Goal: Information Seeking & Learning: Learn about a topic

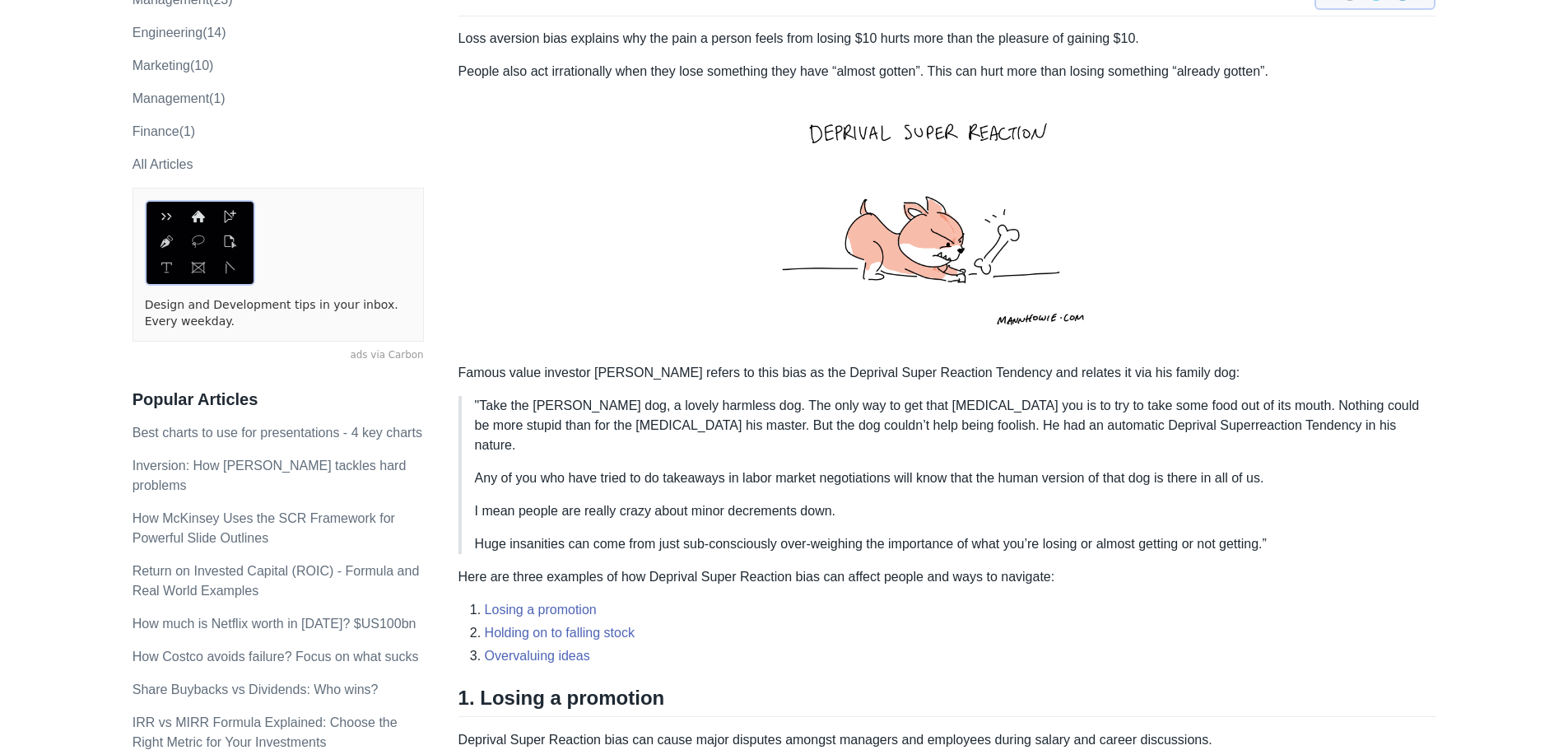
scroll to position [577, 0]
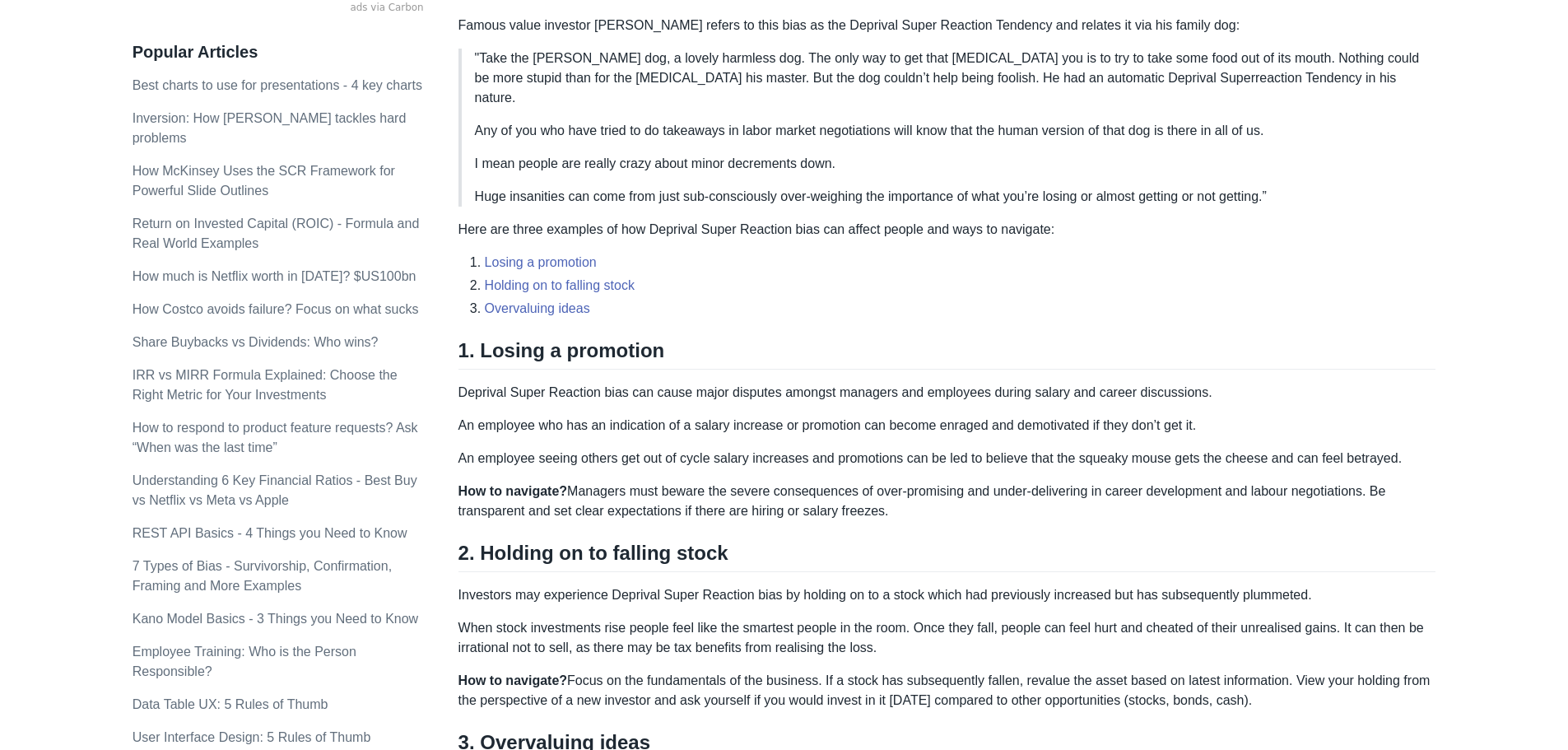
click at [887, 220] on p "Here are three examples of how Deprival Super Reaction bias can affect people a…" at bounding box center [947, 230] width 978 height 20
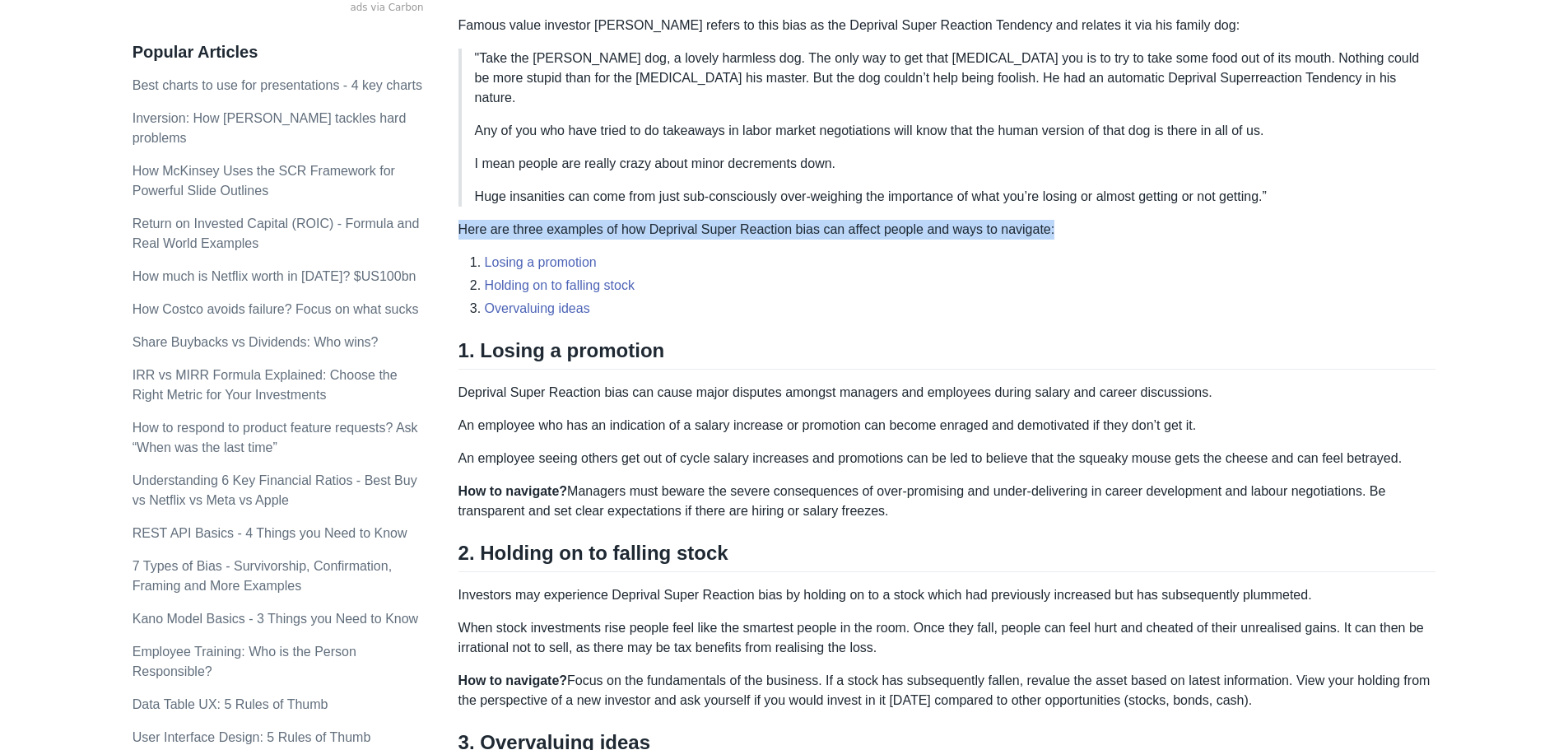
click at [887, 220] on p "Here are three examples of how Deprival Super Reaction bias can affect people a…" at bounding box center [947, 230] width 978 height 20
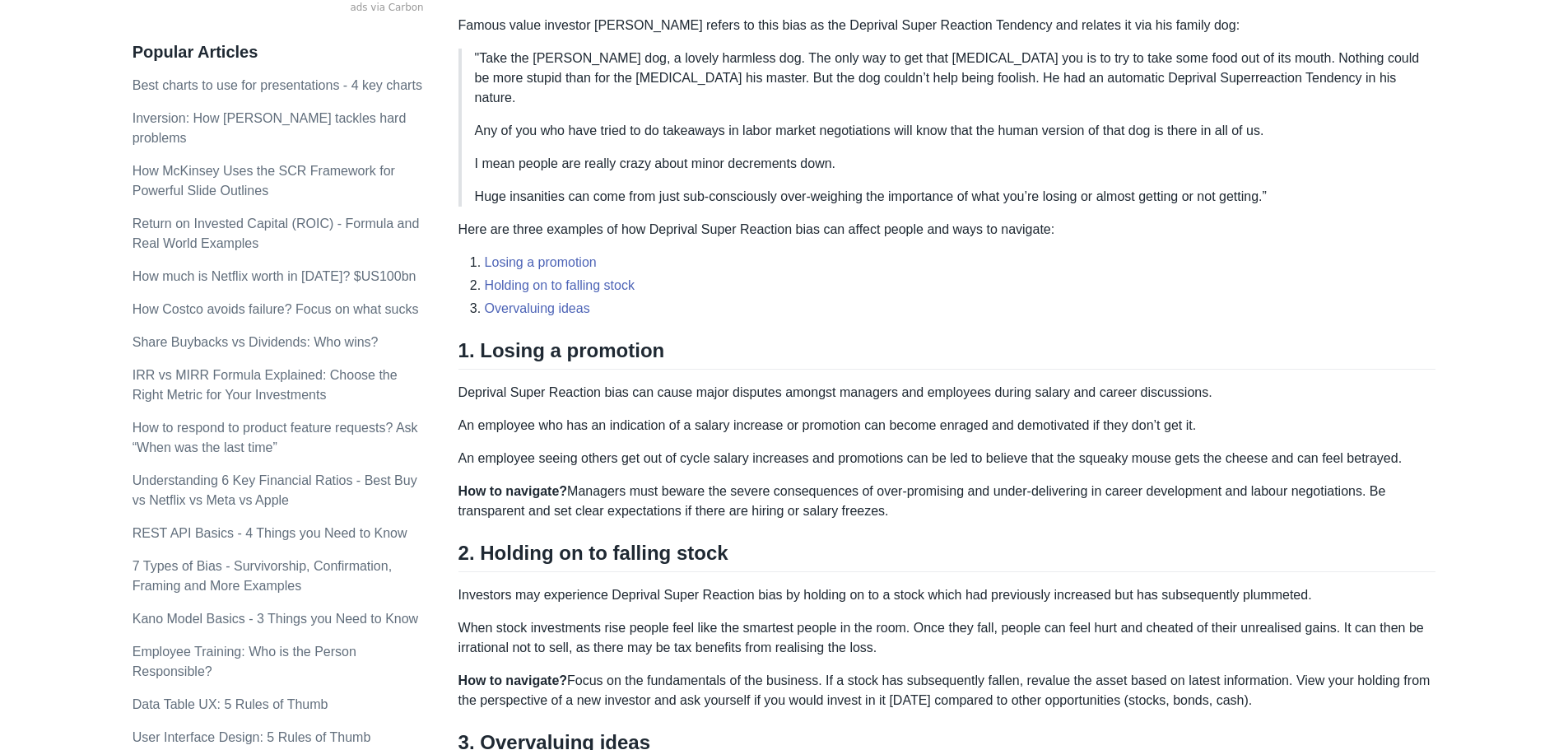
click at [636, 383] on p "Deprival Super Reaction bias can cause major disputes amongst managers and empl…" at bounding box center [947, 393] width 978 height 20
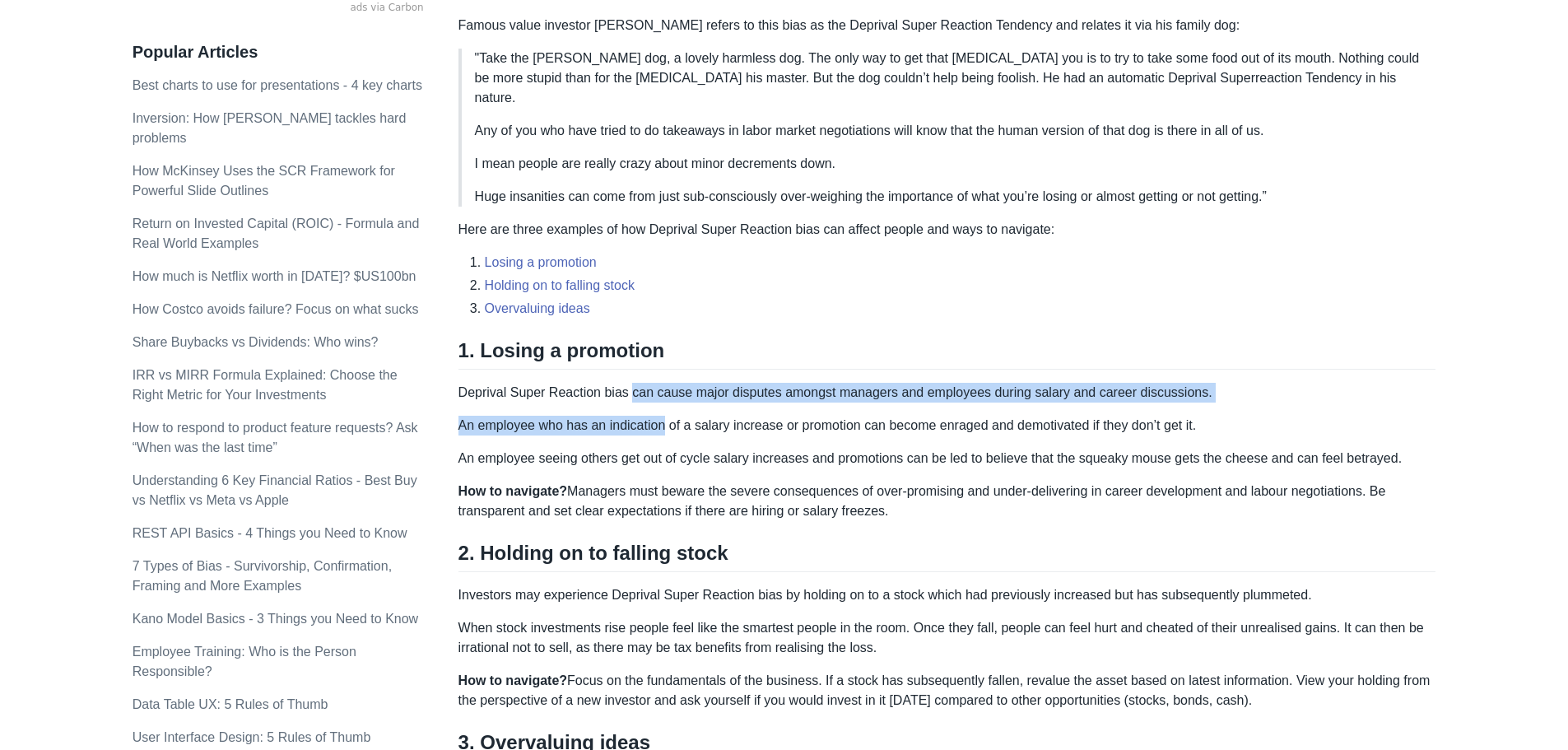
drag, startPoint x: 636, startPoint y: 373, endPoint x: 635, endPoint y: 410, distance: 37.0
click at [635, 410] on div "Loss aversion bias explains why the pain a person feels from losing $10 hurts m…" at bounding box center [947, 317] width 978 height 1271
click at [635, 416] on p "An employee who has an indication of a salary increase or promotion can become …" at bounding box center [947, 426] width 978 height 20
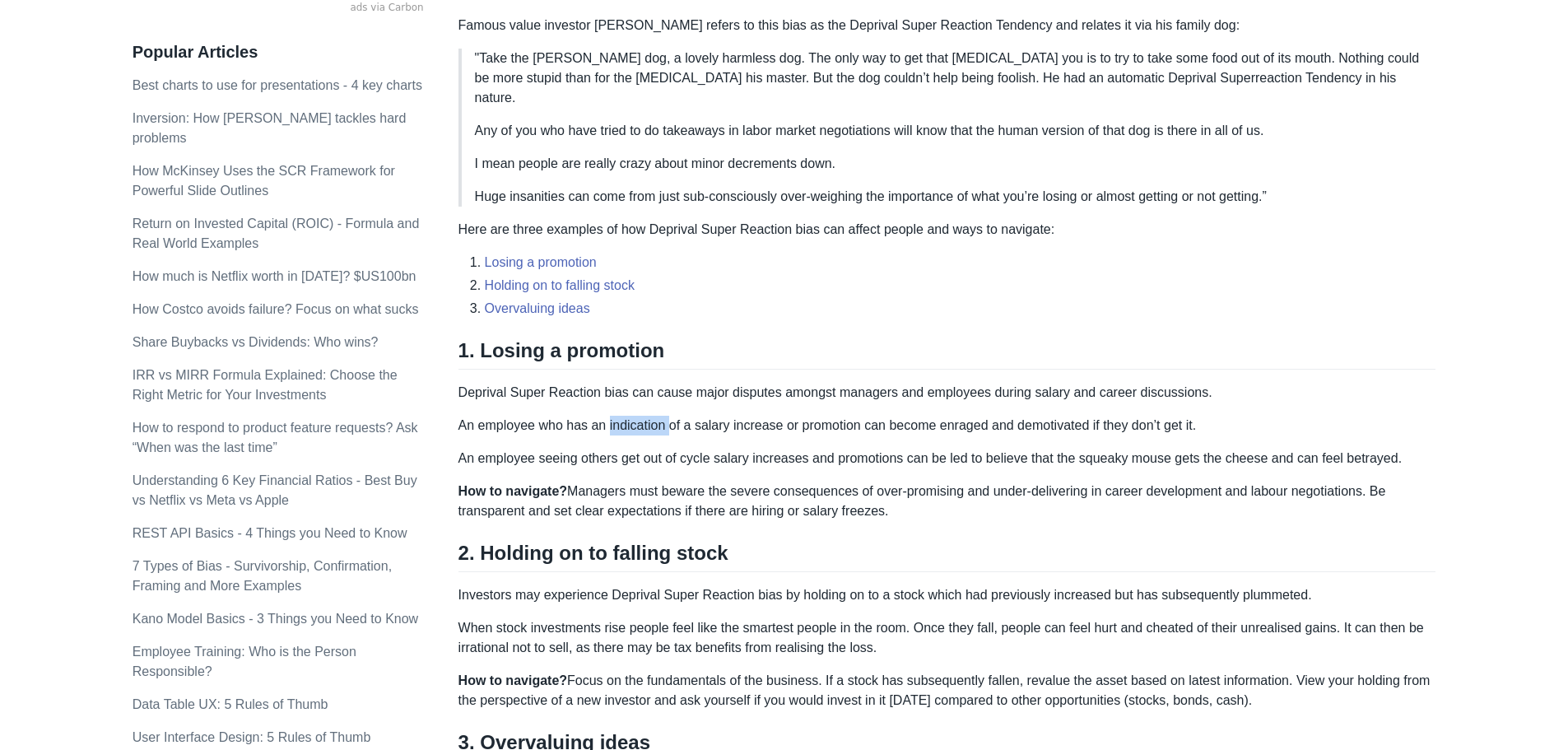
click at [635, 416] on p "An employee who has an indication of a salary increase or promotion can become …" at bounding box center [947, 426] width 978 height 20
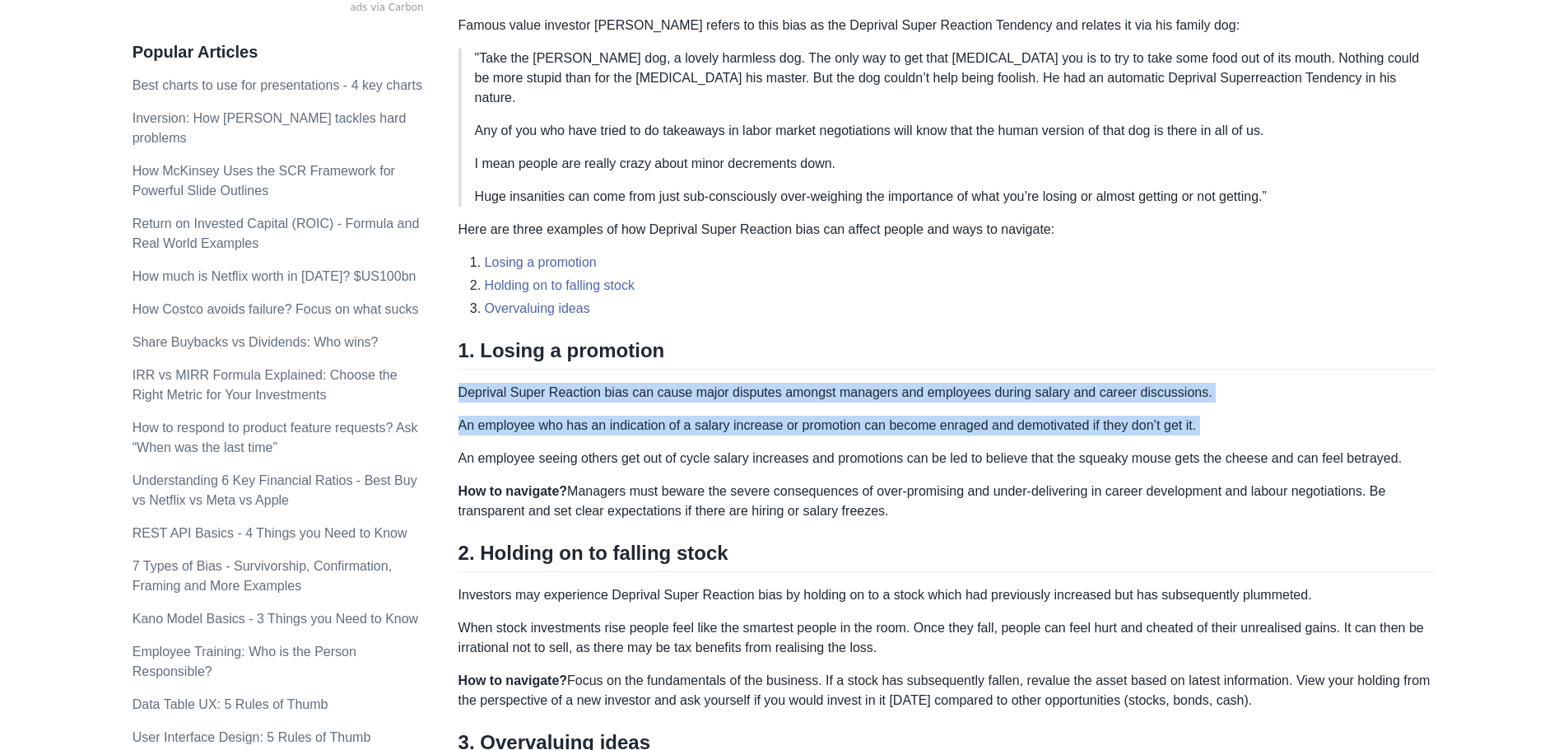
drag, startPoint x: 635, startPoint y: 410, endPoint x: 654, endPoint y: 366, distance: 47.9
click at [654, 366] on div "Loss aversion bias explains why the pain a person feels from losing $10 hurts m…" at bounding box center [947, 317] width 978 height 1271
click at [654, 383] on p "Deprival Super Reaction bias can cause major disputes amongst managers and empl…" at bounding box center [947, 393] width 978 height 20
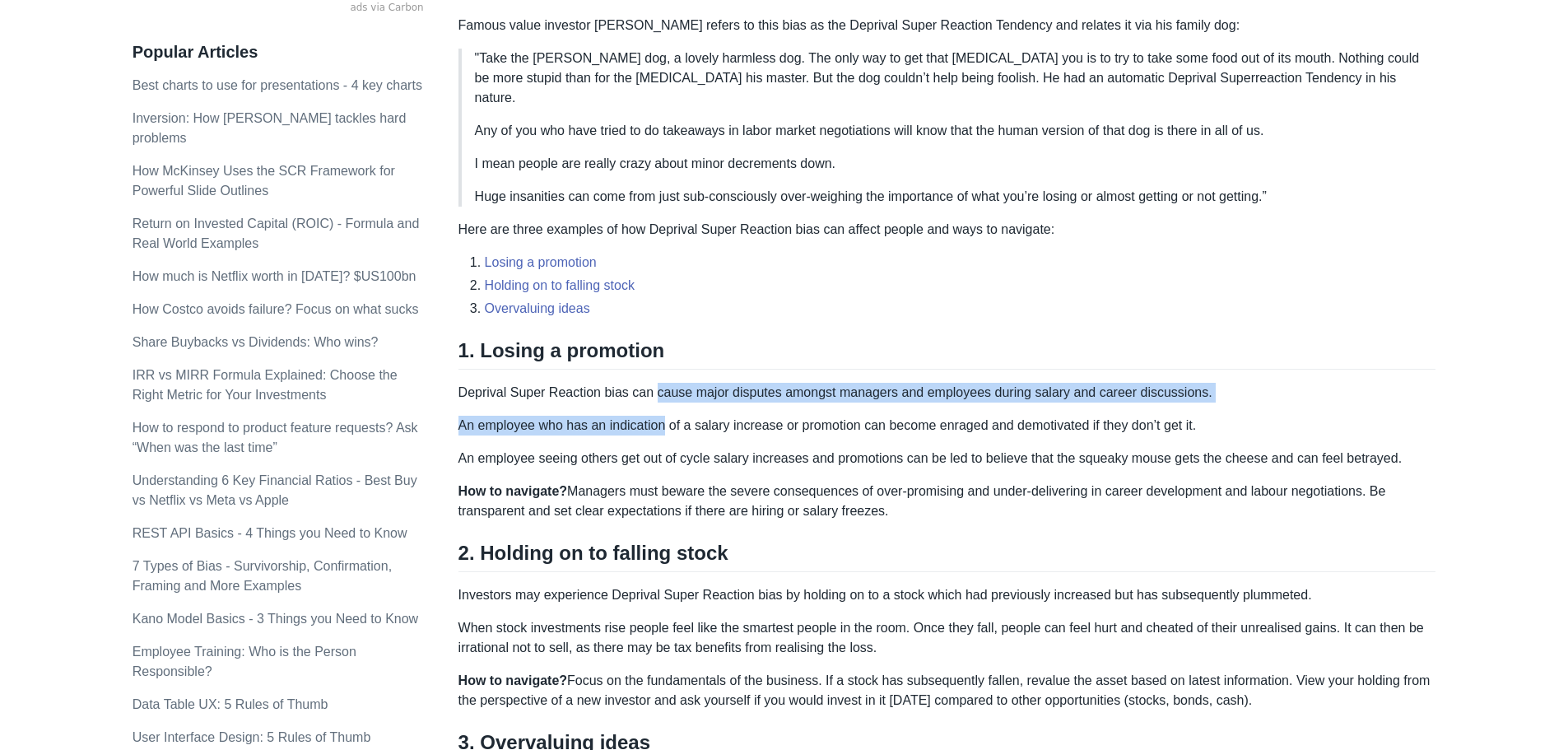
drag, startPoint x: 654, startPoint y: 366, endPoint x: 650, endPoint y: 407, distance: 41.2
click at [650, 407] on div "Loss aversion bias explains why the pain a person feels from losing $10 hurts m…" at bounding box center [947, 317] width 978 height 1271
click at [650, 416] on p "An employee who has an indication of a salary increase or promotion can become …" at bounding box center [947, 426] width 978 height 20
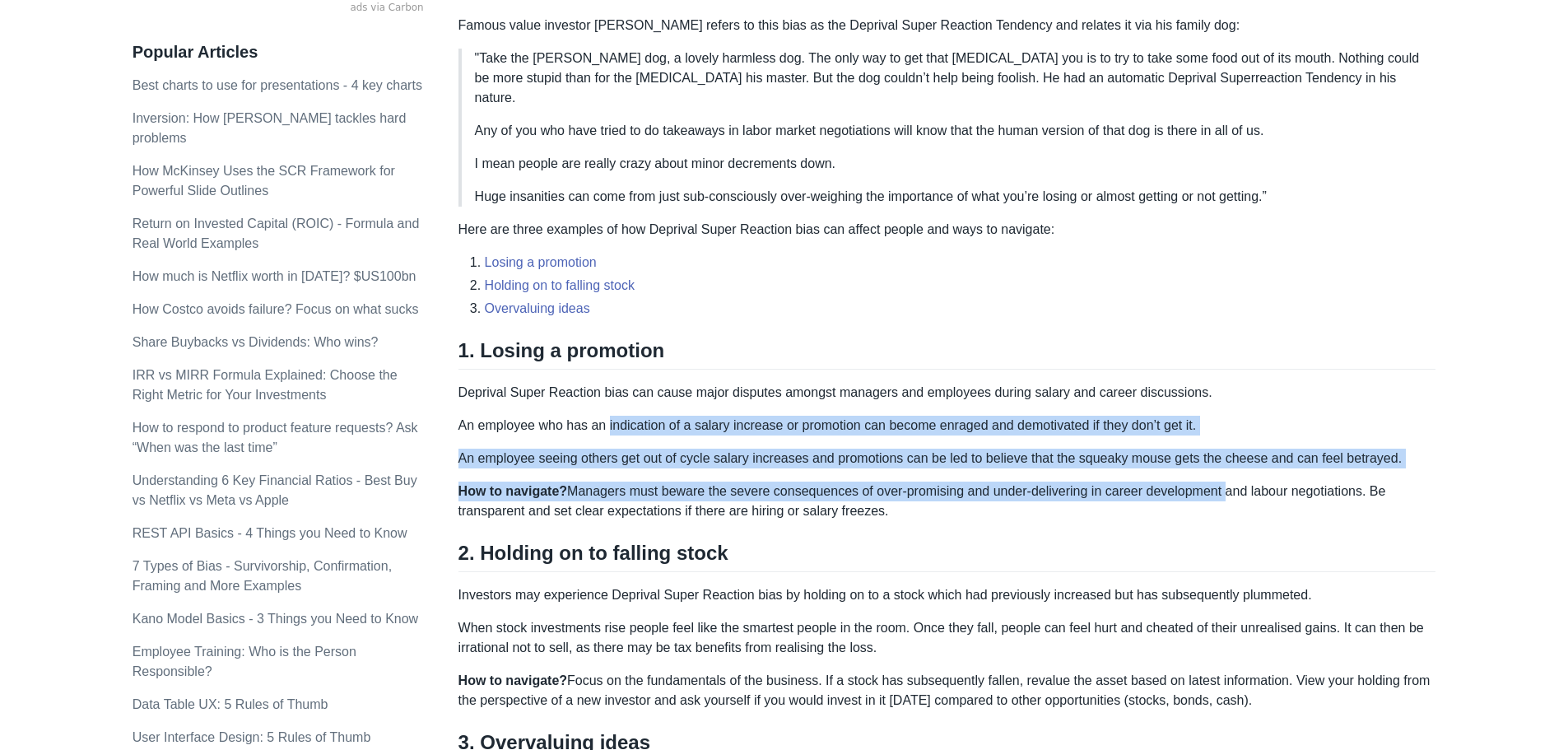
drag, startPoint x: 650, startPoint y: 407, endPoint x: 1207, endPoint y: 458, distance: 559.3
click at [1207, 458] on div "Loss aversion bias explains why the pain a person feels from losing $10 hurts m…" at bounding box center [947, 317] width 978 height 1271
click at [1199, 427] on div "Loss aversion bias explains why the pain a person feels from losing $10 hurts m…" at bounding box center [947, 317] width 978 height 1271
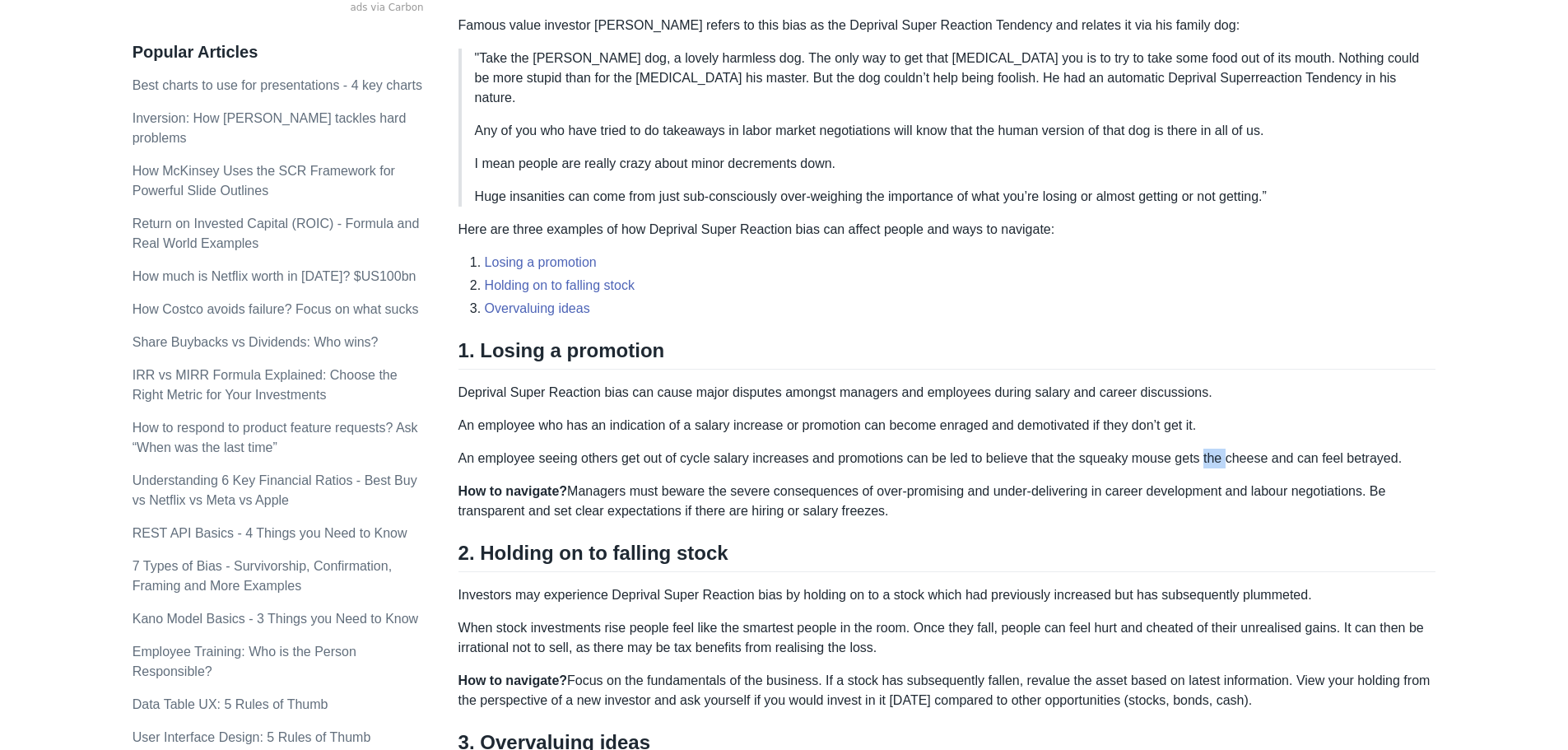
click at [1199, 427] on div "Loss aversion bias explains why the pain a person feels from losing $10 hurts m…" at bounding box center [947, 317] width 978 height 1271
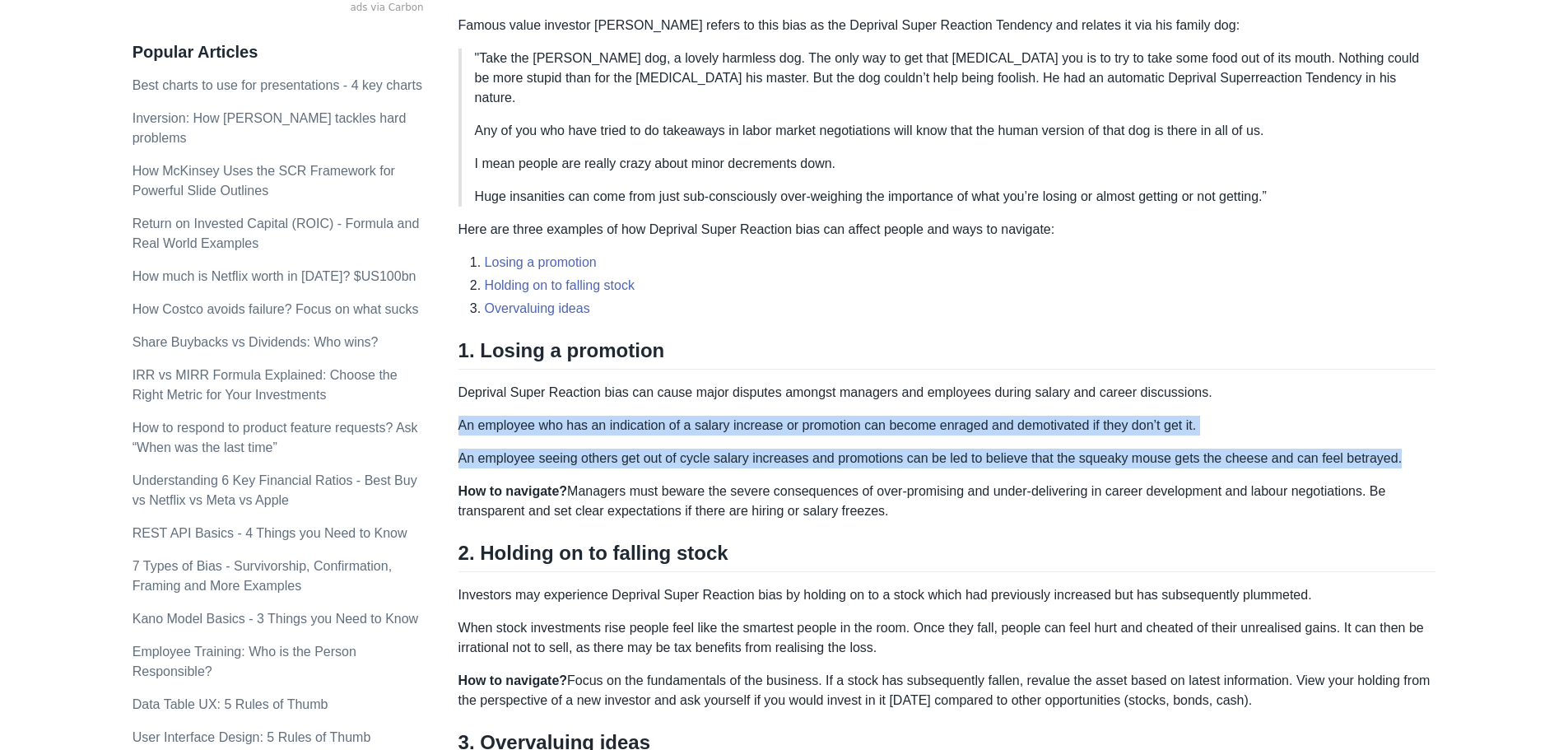
drag, startPoint x: 1199, startPoint y: 427, endPoint x: 1144, endPoint y: 398, distance: 62.2
click at [1144, 398] on div "Loss aversion bias explains why the pain a person feels from losing $10 hurts m…" at bounding box center [947, 317] width 978 height 1271
click at [1144, 416] on p "An employee who has an indication of a salary increase or promotion can become …" at bounding box center [947, 426] width 978 height 20
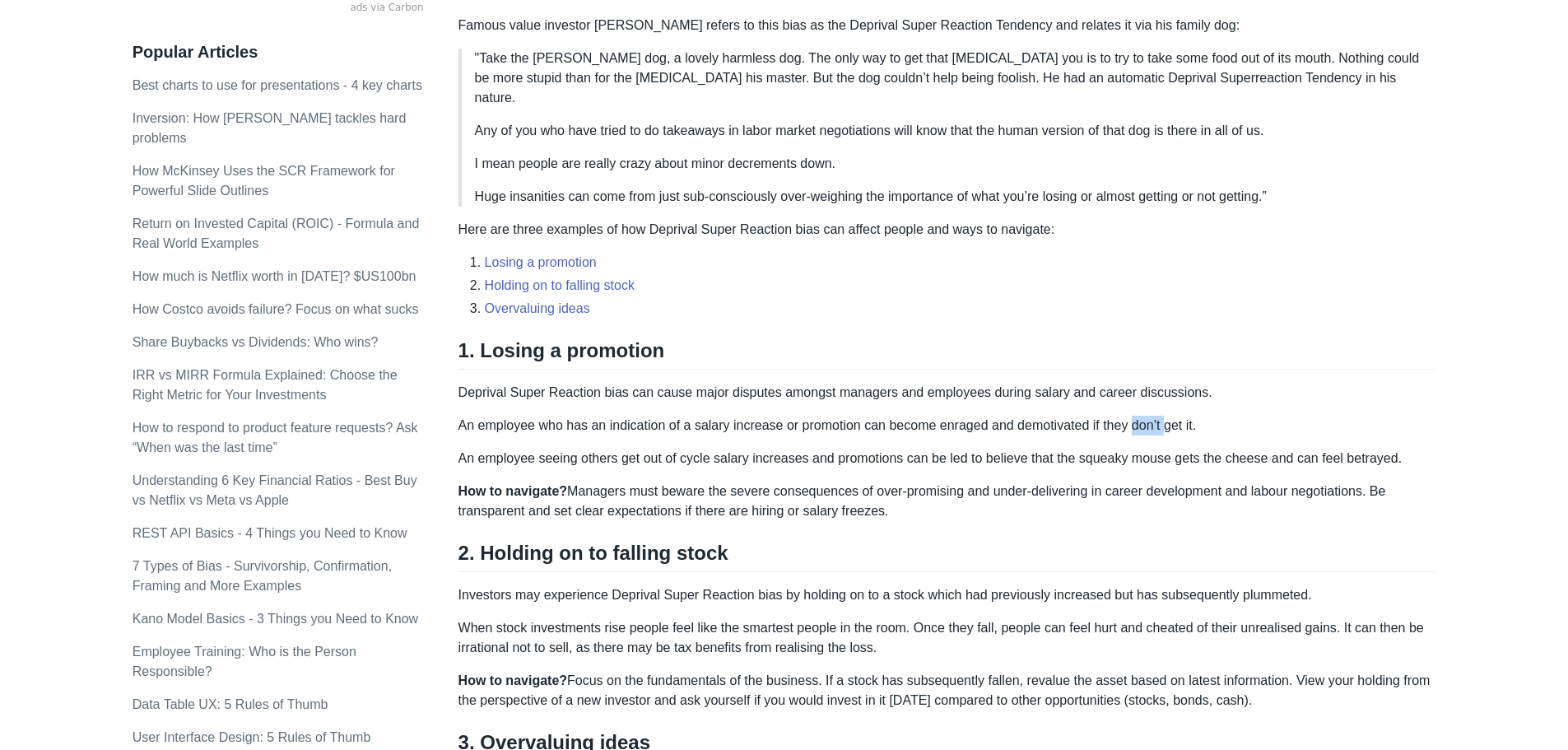
click at [1144, 416] on p "An employee who has an indication of a salary increase or promotion can become …" at bounding box center [947, 426] width 978 height 20
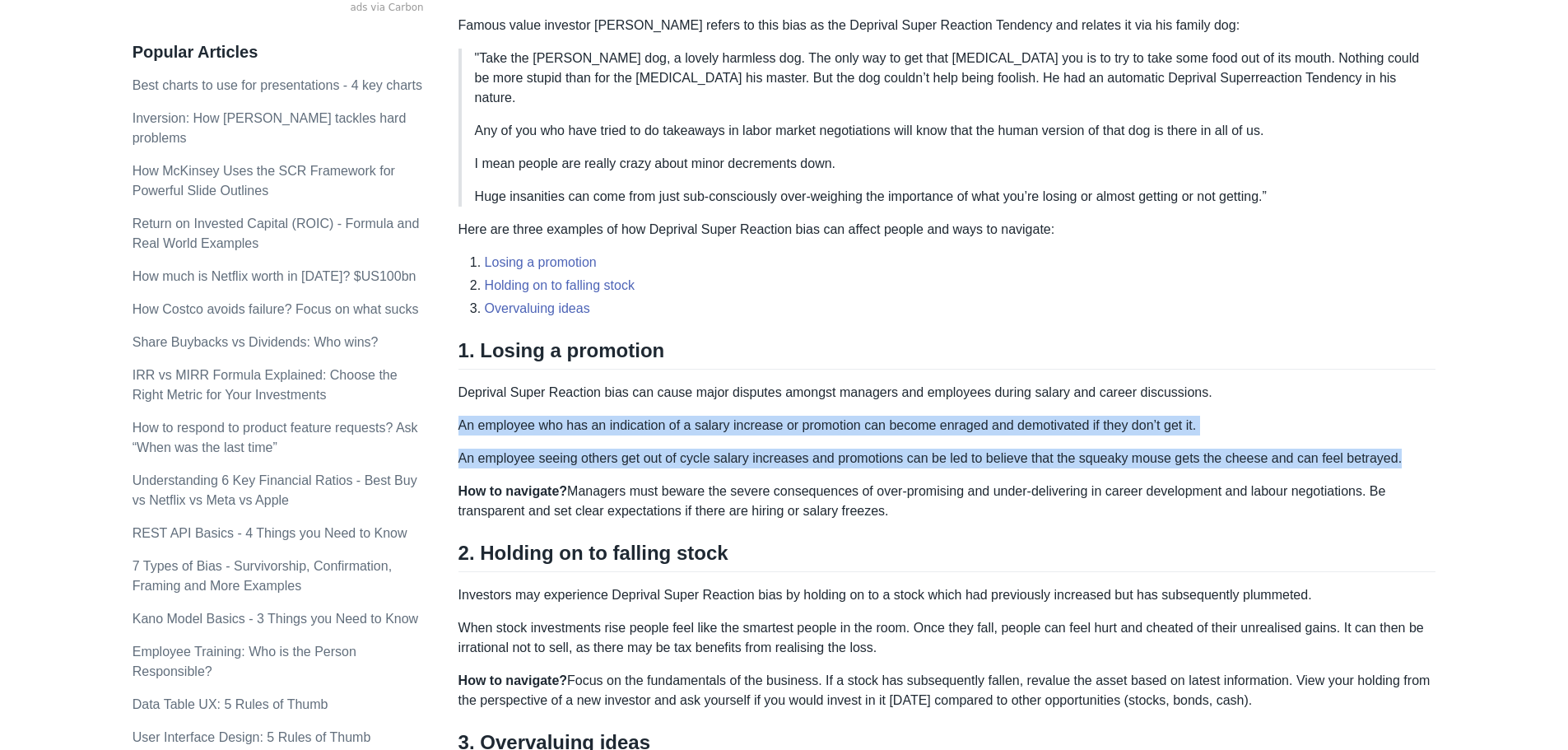
drag, startPoint x: 1144, startPoint y: 398, endPoint x: 1145, endPoint y: 438, distance: 40.0
click at [1145, 438] on div "Loss aversion bias explains why the pain a person feels from losing $10 hurts m…" at bounding box center [947, 317] width 978 height 1271
click at [1145, 449] on p "An employee seeing others get out of cycle salary increases and promotions can …" at bounding box center [947, 459] width 978 height 20
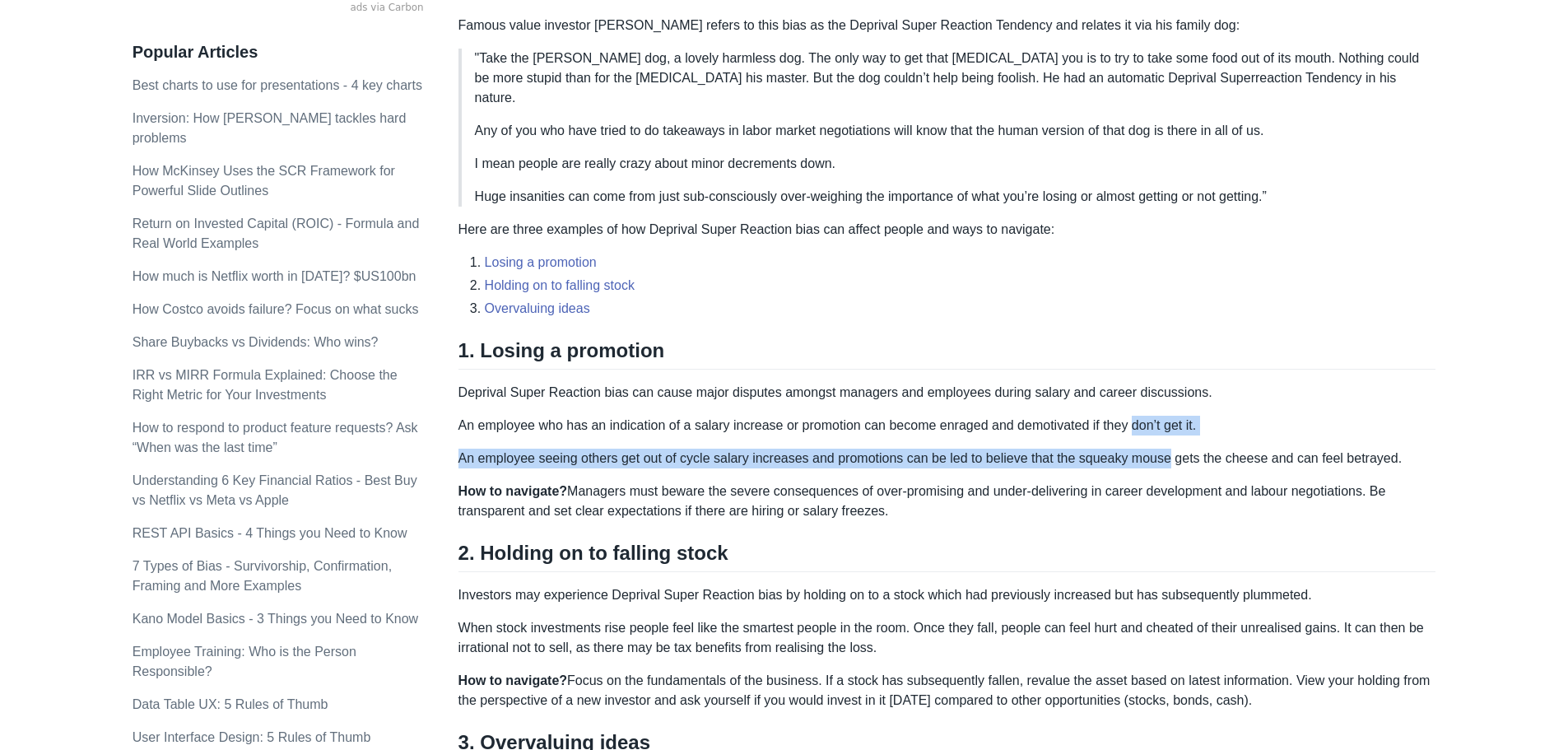
drag, startPoint x: 1145, startPoint y: 438, endPoint x: 1142, endPoint y: 401, distance: 37.1
click at [1142, 401] on div "Loss aversion bias explains why the pain a person feels from losing $10 hurts m…" at bounding box center [947, 317] width 978 height 1271
click at [1142, 416] on p "An employee who has an indication of a salary increase or promotion can become …" at bounding box center [947, 426] width 978 height 20
drag, startPoint x: 1142, startPoint y: 401, endPoint x: 1300, endPoint y: 440, distance: 162.7
click at [1300, 440] on div "Loss aversion bias explains why the pain a person feels from losing $10 hurts m…" at bounding box center [947, 317] width 978 height 1271
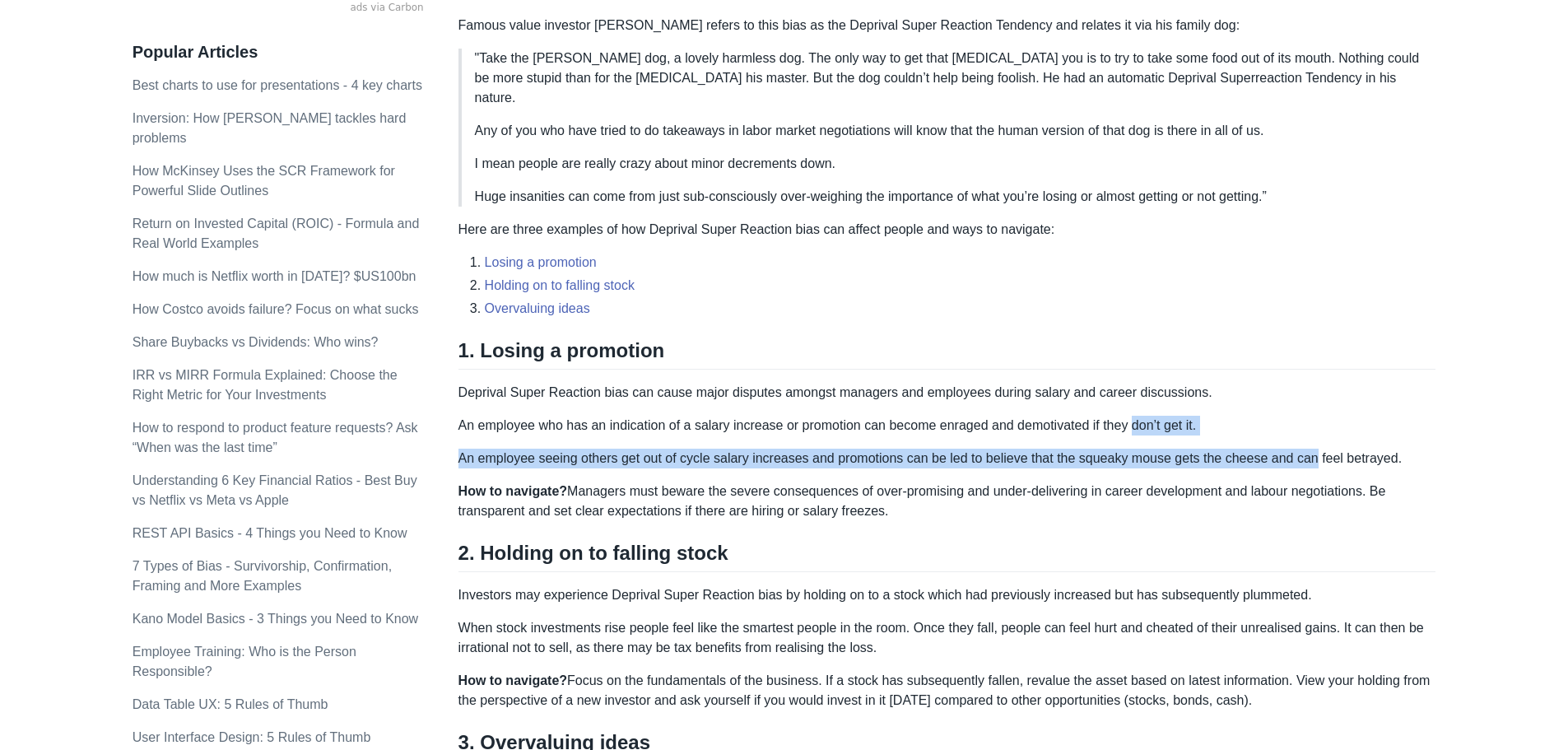
click at [1300, 449] on p "An employee seeing others get out of cycle salary increases and promotions can …" at bounding box center [947, 459] width 978 height 20
drag, startPoint x: 1300, startPoint y: 440, endPoint x: 562, endPoint y: 436, distance: 738.0
click at [562, 449] on p "An employee seeing others get out of cycle salary increases and promotions can …" at bounding box center [947, 459] width 978 height 20
drag, startPoint x: 562, startPoint y: 436, endPoint x: 1375, endPoint y: 442, distance: 813.0
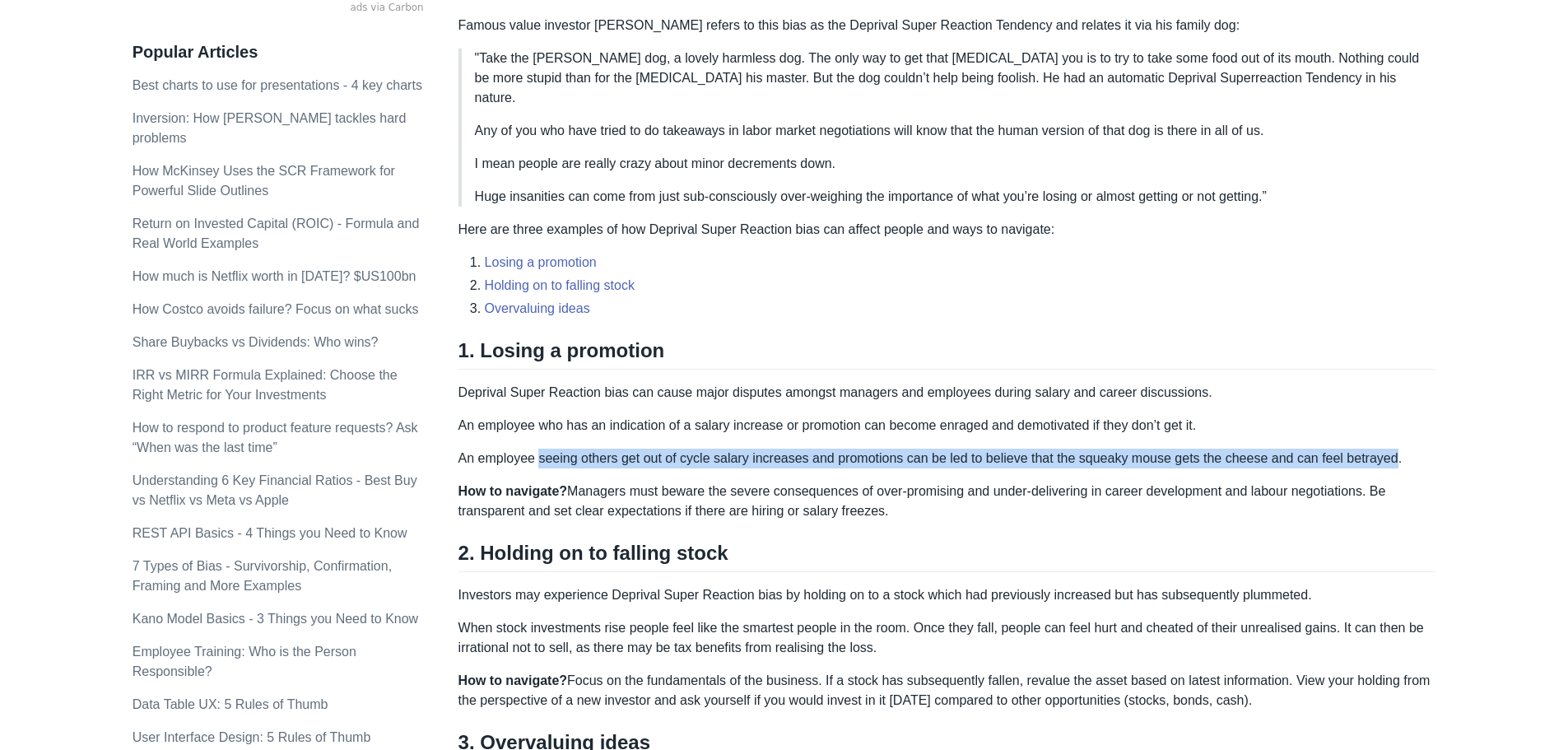
click at [1375, 449] on p "An employee seeing others get out of cycle salary increases and promotions can …" at bounding box center [947, 459] width 978 height 20
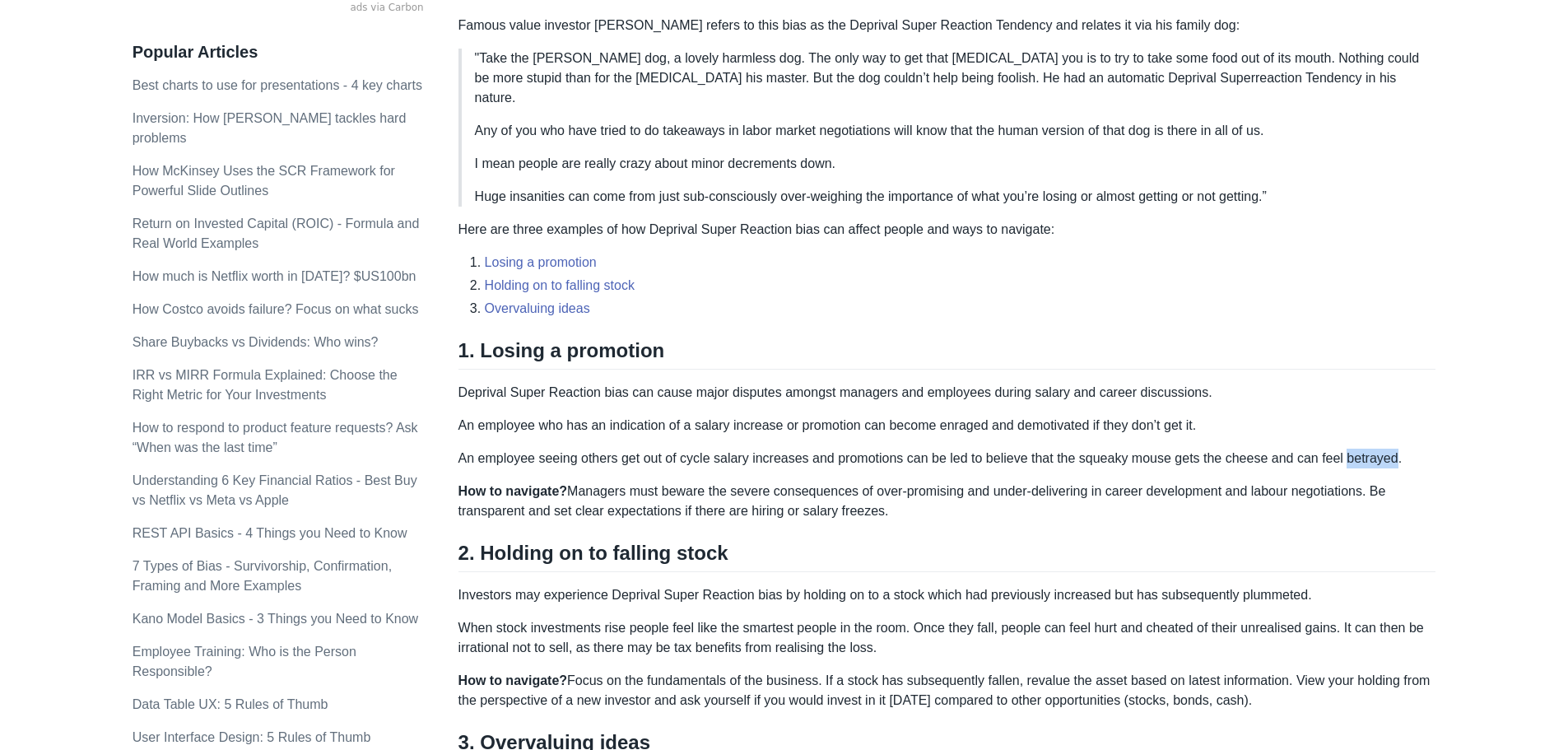
click at [1375, 449] on p "An employee seeing others get out of cycle salary increases and promotions can …" at bounding box center [947, 459] width 978 height 20
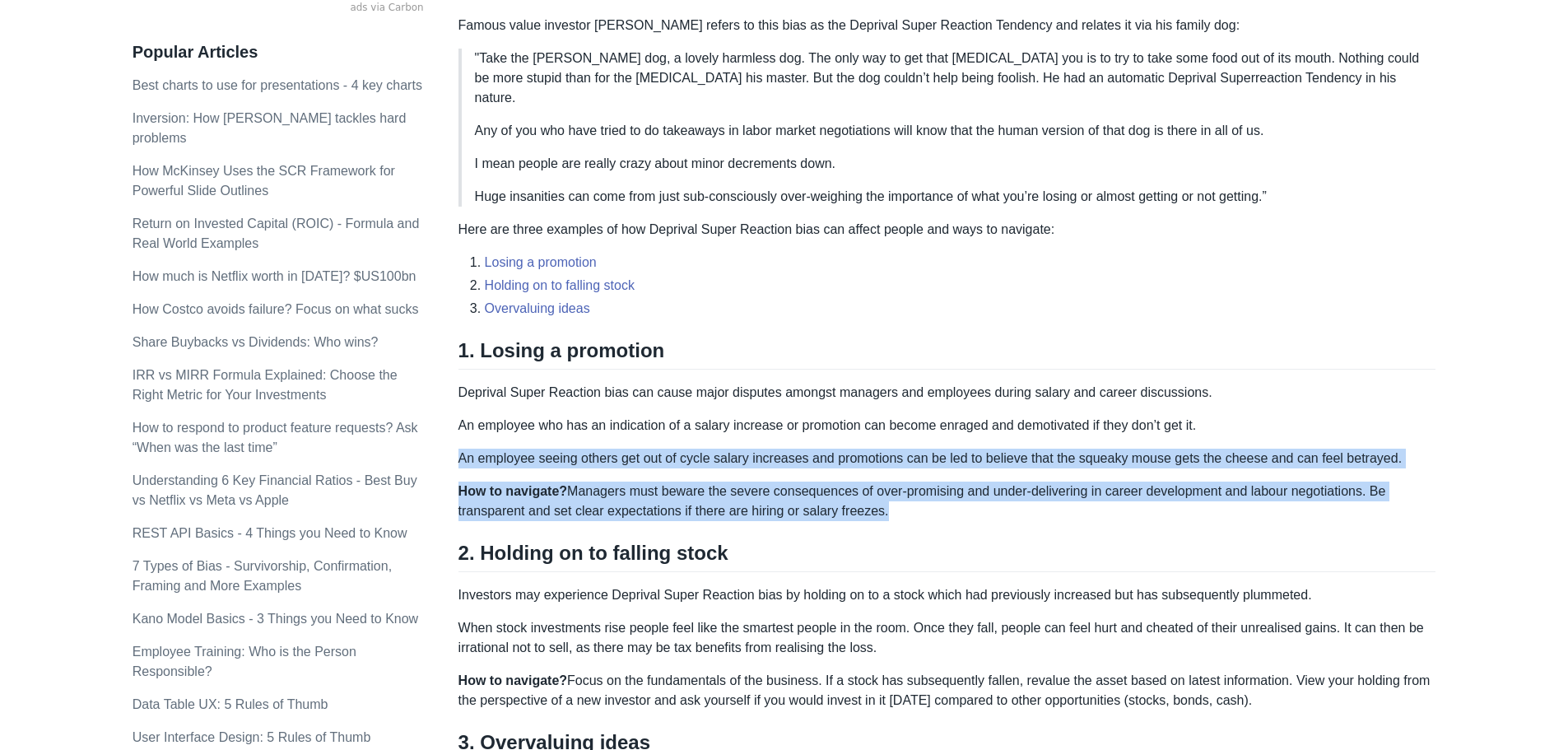
drag, startPoint x: 1375, startPoint y: 442, endPoint x: 1359, endPoint y: 498, distance: 58.2
click at [1359, 498] on div "Loss aversion bias explains why the pain a person feels from losing $10 hurts m…" at bounding box center [947, 317] width 978 height 1271
click at [1359, 498] on p "How to navigate? Managers must beware the severe consequences of over-promising…" at bounding box center [947, 501] width 978 height 39
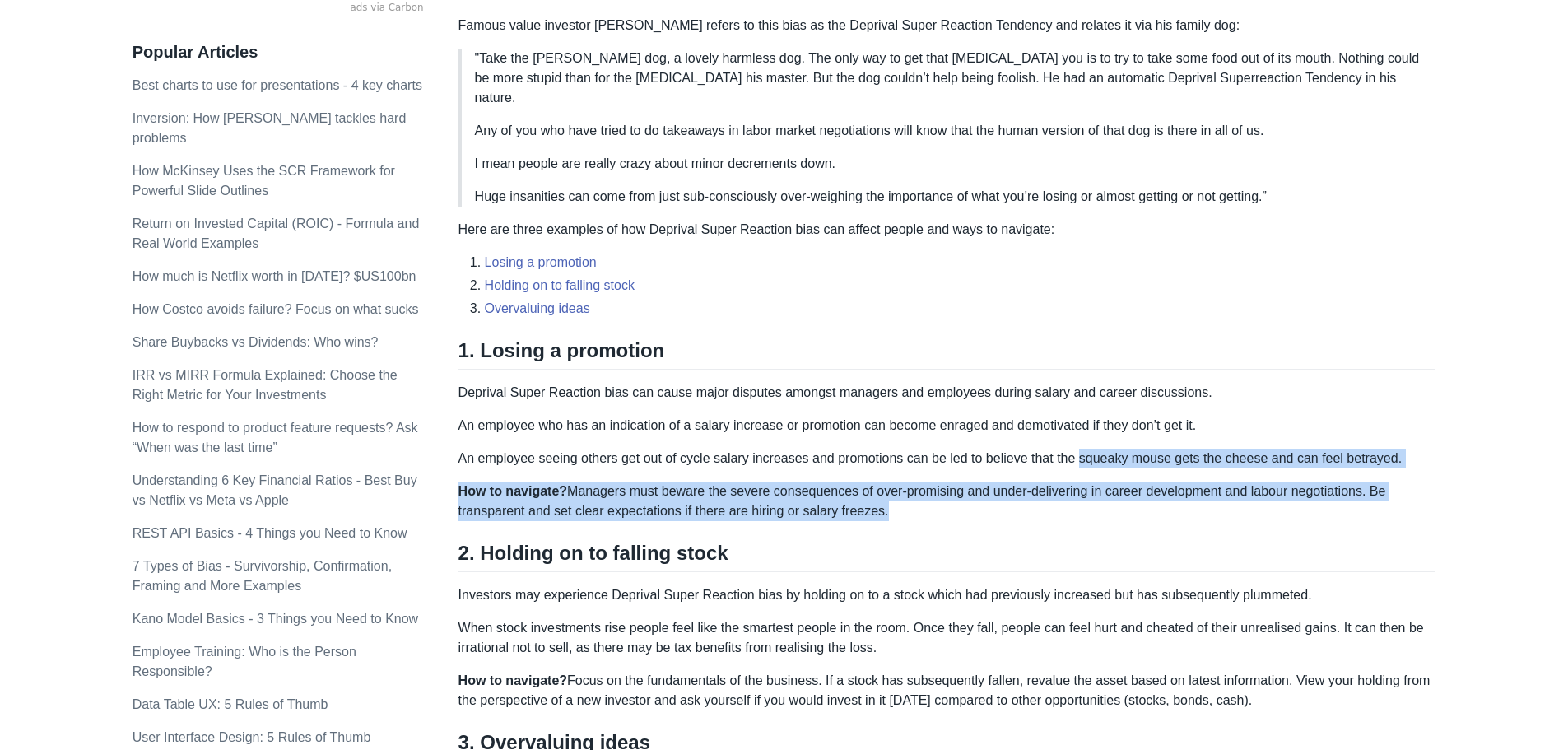
drag, startPoint x: 1359, startPoint y: 498, endPoint x: 1108, endPoint y: 447, distance: 256.1
click at [1108, 447] on div "Loss aversion bias explains why the pain a person feels from losing $10 hurts m…" at bounding box center [947, 317] width 978 height 1271
click at [1108, 449] on p "An employee seeing others get out of cycle salary increases and promotions can …" at bounding box center [947, 459] width 978 height 20
drag, startPoint x: 1108, startPoint y: 447, endPoint x: 1188, endPoint y: 504, distance: 98.2
click at [1188, 504] on div "Loss aversion bias explains why the pain a person feels from losing $10 hurts m…" at bounding box center [947, 317] width 978 height 1271
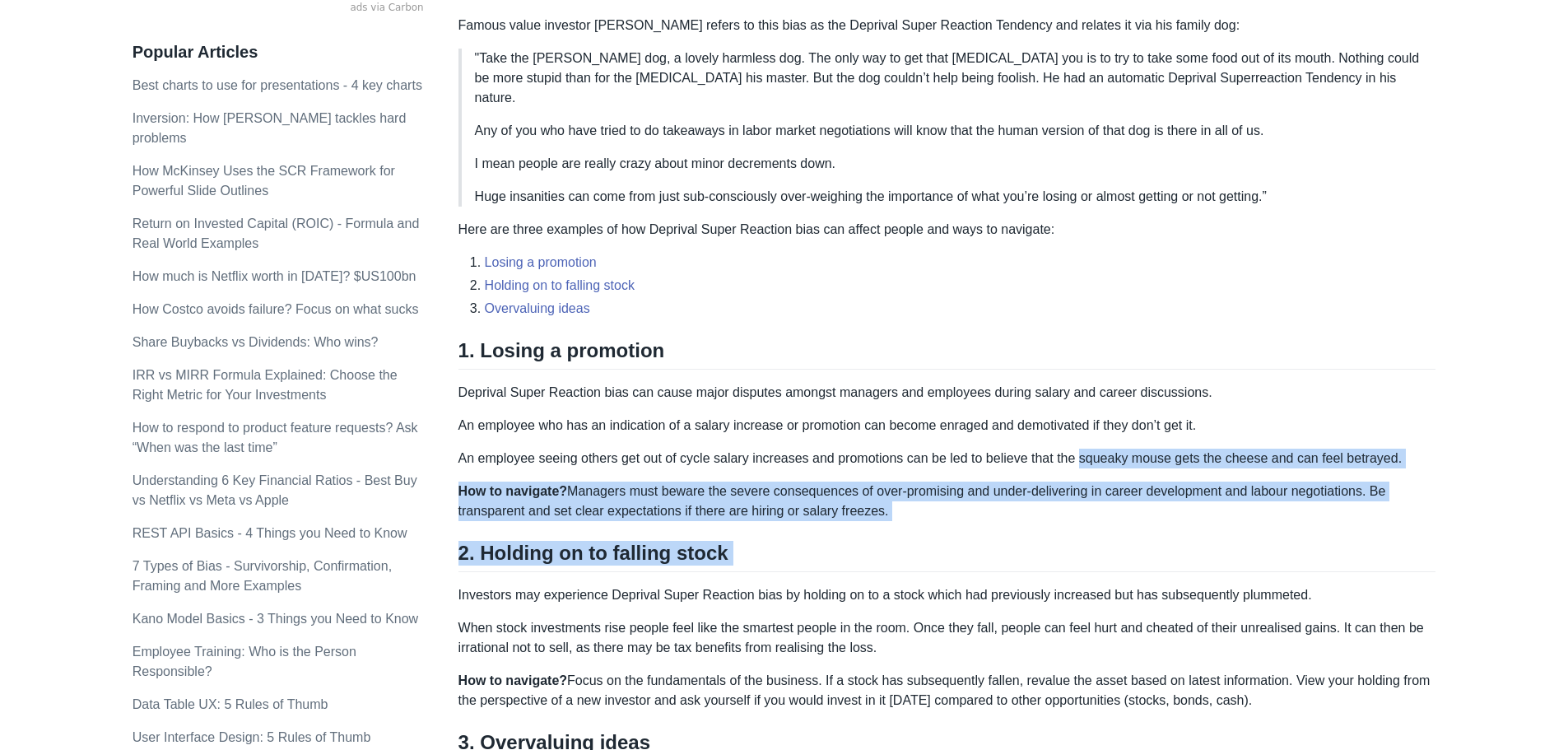
click at [1188, 504] on div "Loss aversion bias explains why the pain a person feels from losing $10 hurts m…" at bounding box center [947, 317] width 978 height 1271
drag, startPoint x: 1145, startPoint y: 483, endPoint x: 1140, endPoint y: 465, distance: 18.7
click at [1140, 482] on p "How to navigate? Managers must beware the severe consequences of over-promising…" at bounding box center [947, 501] width 978 height 39
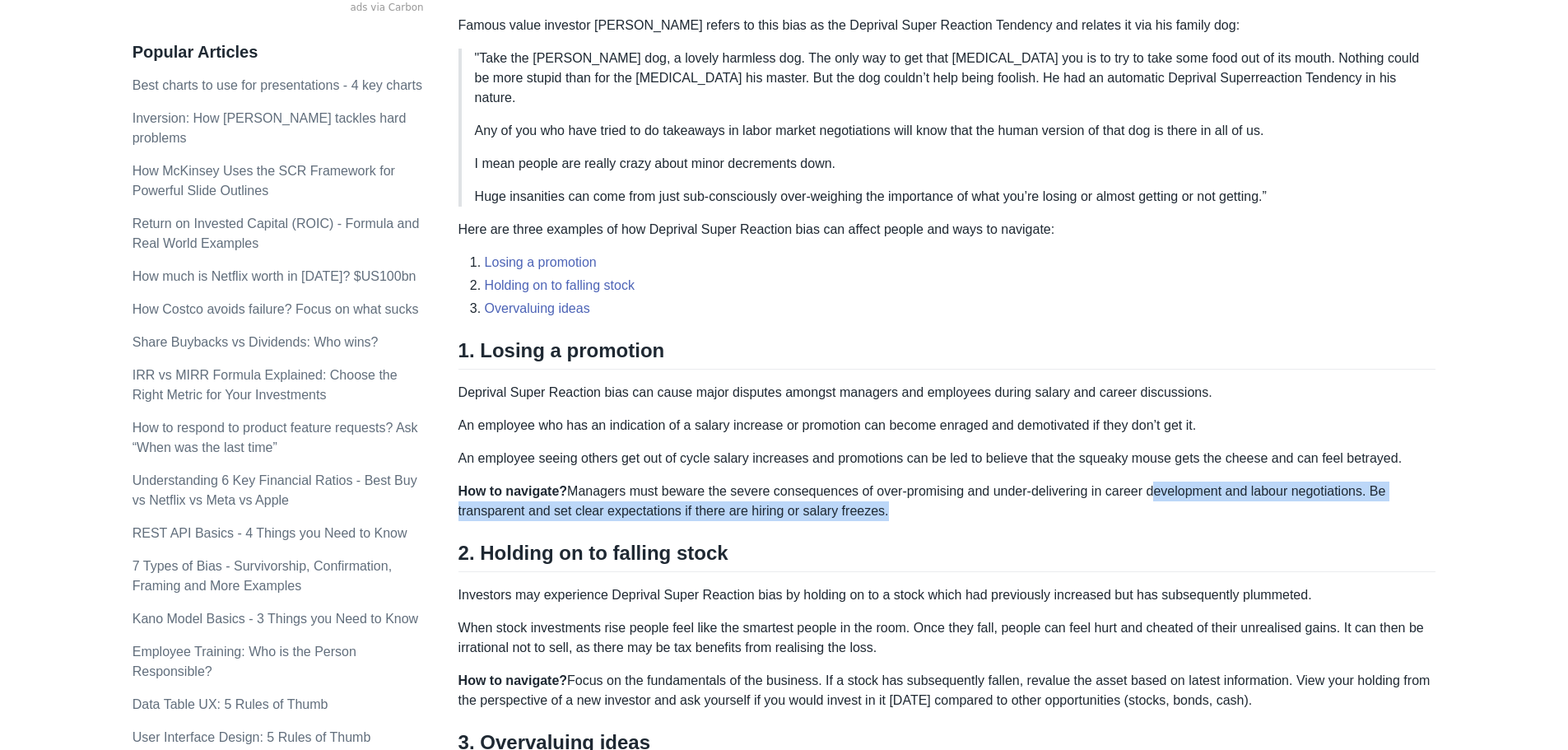
drag, startPoint x: 1140, startPoint y: 465, endPoint x: 1147, endPoint y: 488, distance: 24.0
click at [1147, 488] on p "How to navigate? Managers must beware the severe consequences of over-promising…" at bounding box center [947, 501] width 978 height 39
click at [1148, 488] on p "How to navigate? Managers must beware the severe consequences of over-promising…" at bounding box center [947, 501] width 978 height 39
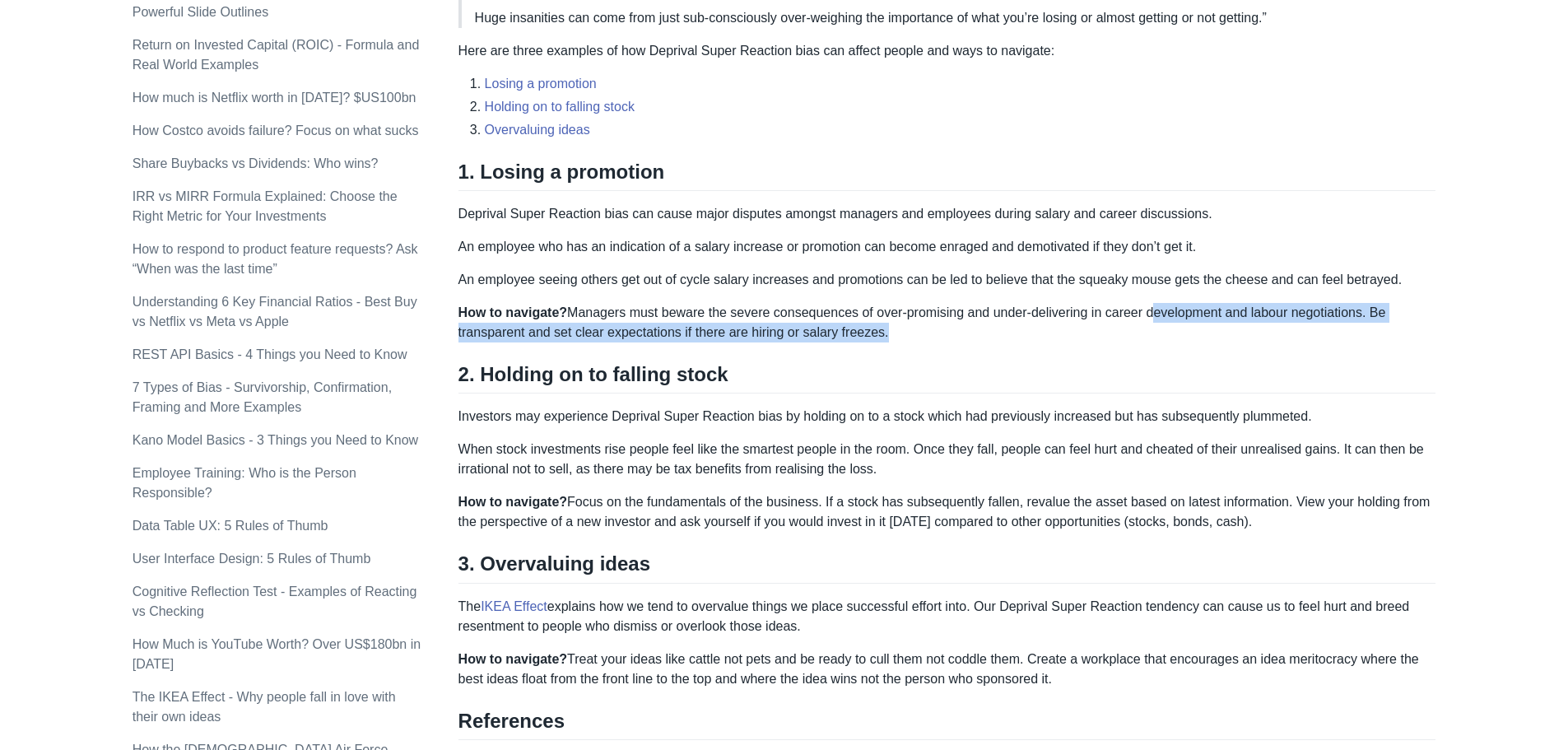
scroll to position [824, 0]
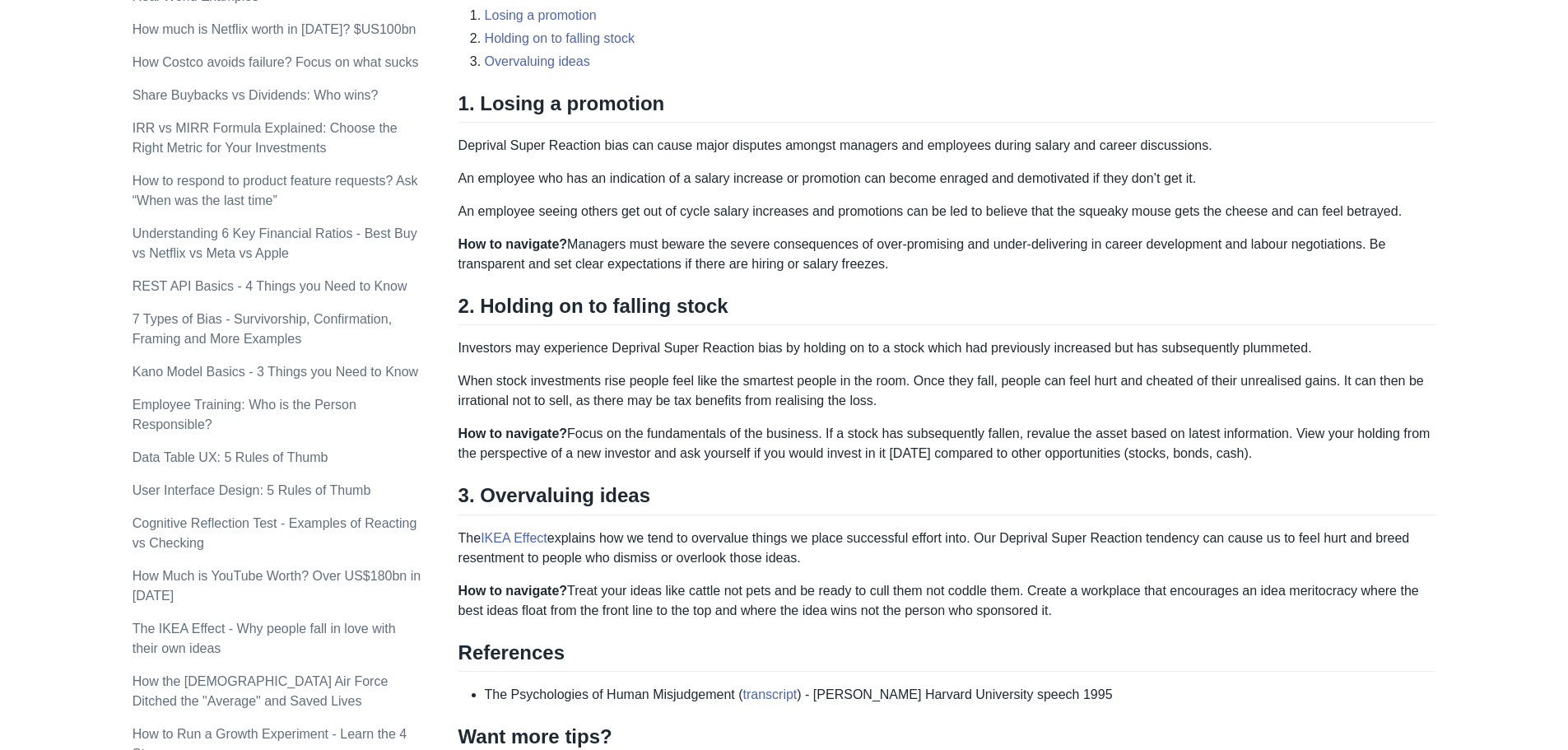
click at [825, 339] on p "Investors may experience Deprival Super Reaction bias by holding on to a stock …" at bounding box center [947, 349] width 978 height 20
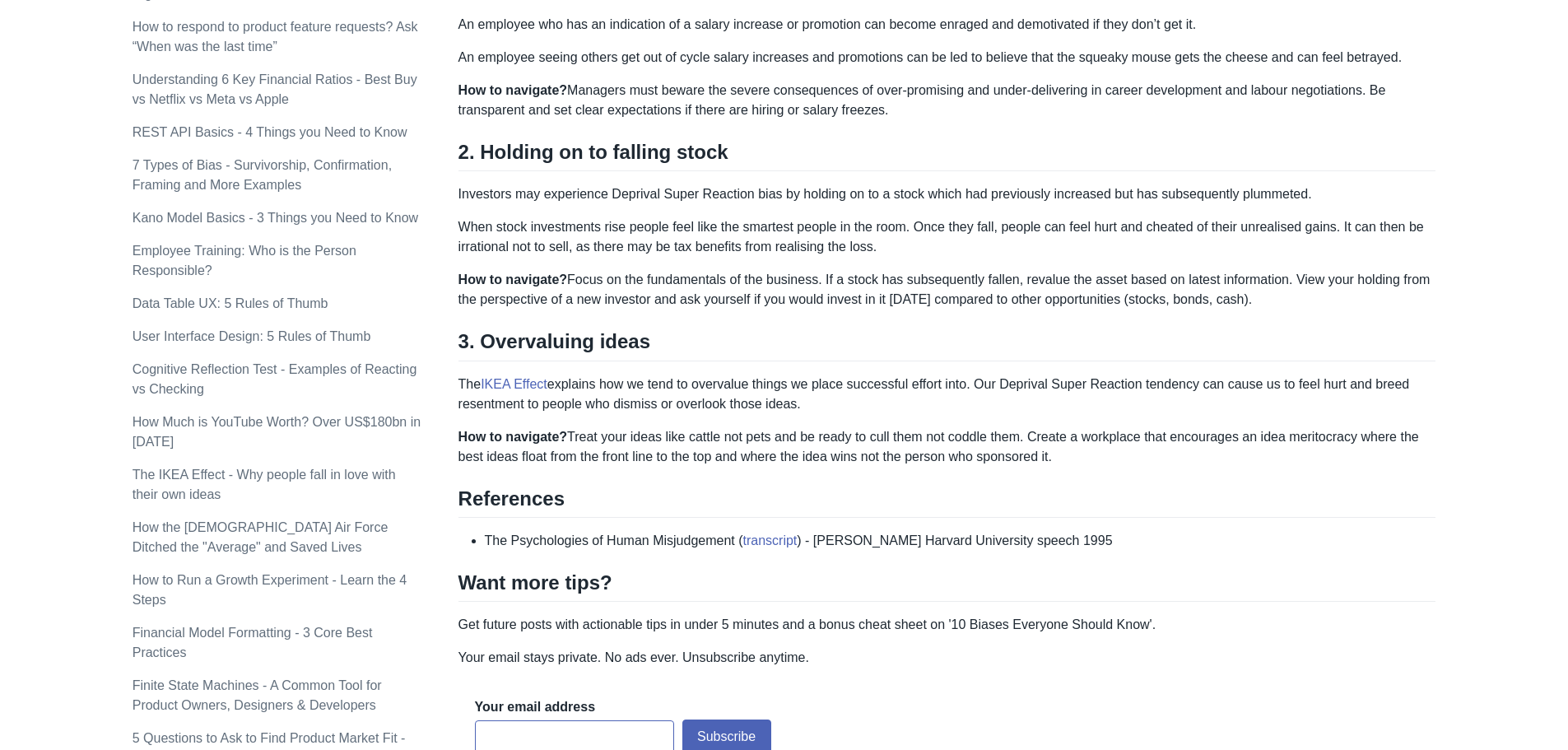
scroll to position [892, 0]
